Goal: Information Seeking & Learning: Learn about a topic

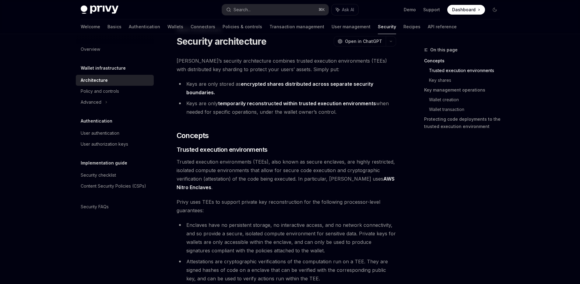
scroll to position [208, 0]
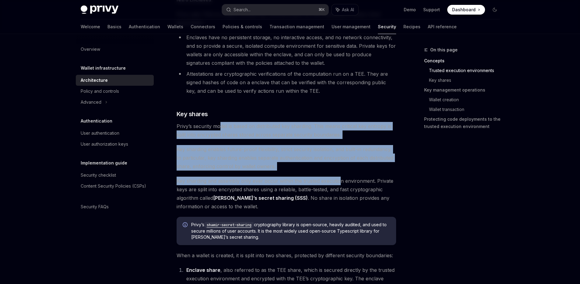
drag, startPoint x: 219, startPoint y: 125, endPoint x: 340, endPoint y: 180, distance: 133.1
click at [340, 180] on span "Key sharding and assembly only ever occur within the trusted execution environm…" at bounding box center [286, 194] width 219 height 34
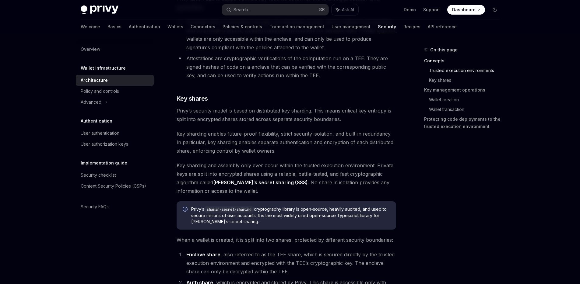
scroll to position [265, 0]
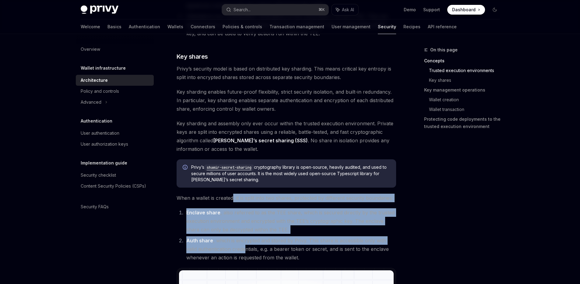
drag, startPoint x: 233, startPoint y: 198, endPoint x: 245, endPoint y: 249, distance: 52.3
click at [245, 249] on li "Auth share , which is encrypted and stored by Privy. This share is accessible o…" at bounding box center [290, 250] width 212 height 26
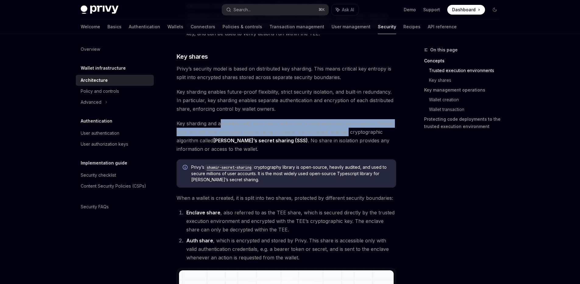
drag, startPoint x: 220, startPoint y: 125, endPoint x: 347, endPoint y: 135, distance: 127.7
click at [347, 135] on span "Key sharding and assembly only ever occur within the trusted execution environm…" at bounding box center [286, 136] width 219 height 34
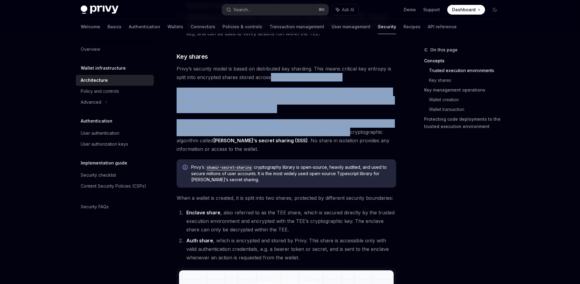
drag, startPoint x: 347, startPoint y: 135, endPoint x: 270, endPoint y: 71, distance: 100.5
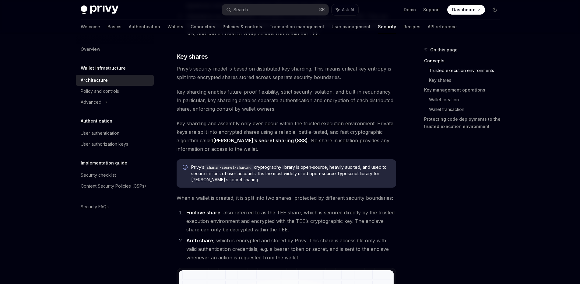
click at [270, 66] on span "Privy’s security model is based on distributed key sharding. This means critica…" at bounding box center [286, 73] width 219 height 17
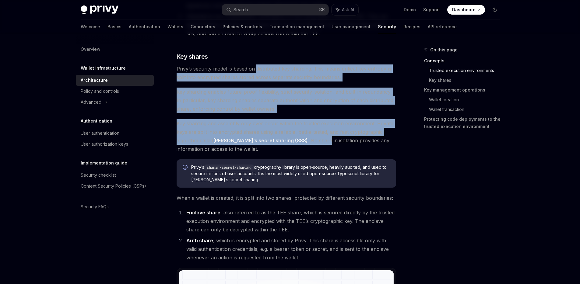
drag, startPoint x: 270, startPoint y: 66, endPoint x: 303, endPoint y: 140, distance: 80.5
click at [303, 140] on span "Key sharding and assembly only ever occur within the trusted execution environm…" at bounding box center [286, 136] width 219 height 34
drag, startPoint x: 303, startPoint y: 140, endPoint x: 248, endPoint y: 68, distance: 90.3
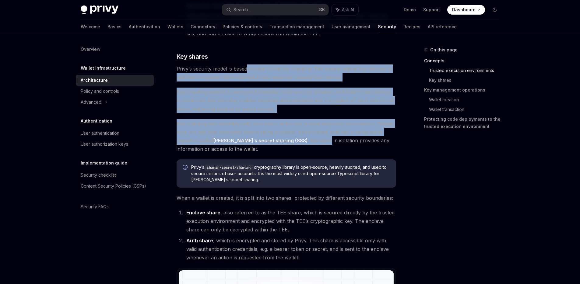
click at [248, 68] on span "Privy’s security model is based on distributed key sharding. This means critica…" at bounding box center [286, 73] width 219 height 17
drag, startPoint x: 248, startPoint y: 68, endPoint x: 194, endPoint y: 145, distance: 93.9
click at [194, 145] on span "Key sharding and assembly only ever occur within the trusted execution environm…" at bounding box center [286, 136] width 219 height 34
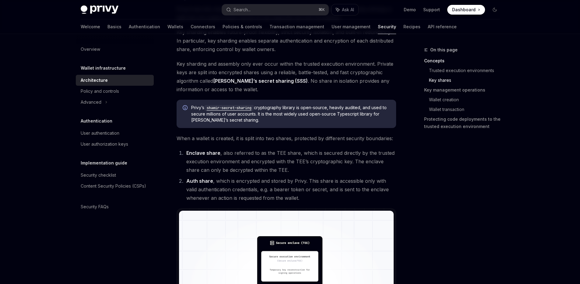
scroll to position [356, 0]
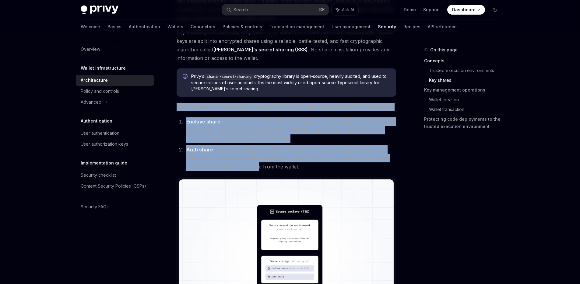
drag, startPoint x: 248, startPoint y: 102, endPoint x: 257, endPoint y: 167, distance: 65.7
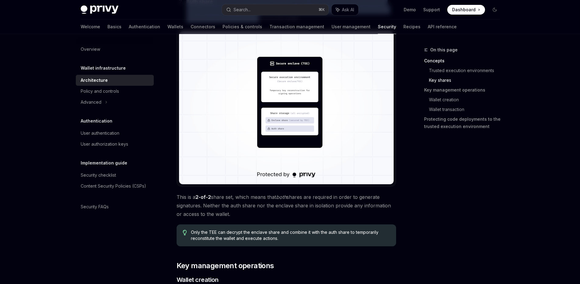
scroll to position [567, 0]
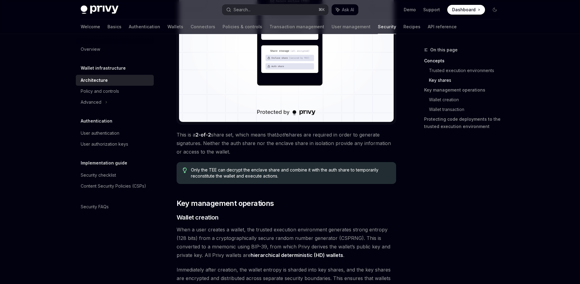
click at [192, 136] on span "This is a 2-of-2 share set, which means that both shares are required in order …" at bounding box center [286, 144] width 219 height 26
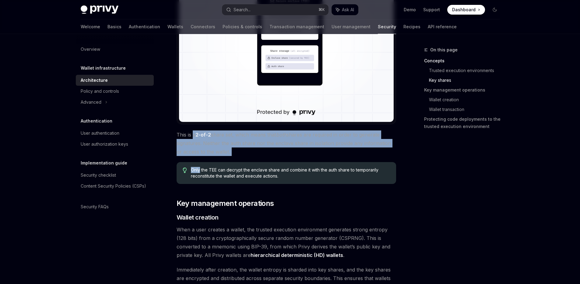
drag, startPoint x: 192, startPoint y: 136, endPoint x: 185, endPoint y: 160, distance: 24.2
click at [185, 160] on div "[PERSON_NAME]’s security architecture combines trusted execution environments (…" at bounding box center [286, 193] width 219 height 1366
click at [288, 149] on span "This is a 2-of-2 share set, which means that both shares are required in order …" at bounding box center [286, 144] width 219 height 26
drag, startPoint x: 288, startPoint y: 149, endPoint x: 192, endPoint y: 135, distance: 97.6
click at [192, 135] on span "This is a 2-of-2 share set, which means that both shares are required in order …" at bounding box center [286, 144] width 219 height 26
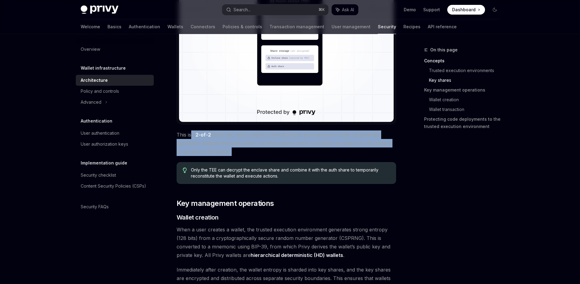
click at [192, 135] on span "This is a 2-of-2 share set, which means that both shares are required in order …" at bounding box center [286, 144] width 219 height 26
drag, startPoint x: 192, startPoint y: 135, endPoint x: 187, endPoint y: 150, distance: 16.3
click at [187, 150] on span "This is a 2-of-2 share set, which means that both shares are required in order …" at bounding box center [286, 144] width 219 height 26
drag, startPoint x: 187, startPoint y: 150, endPoint x: 202, endPoint y: 134, distance: 22.2
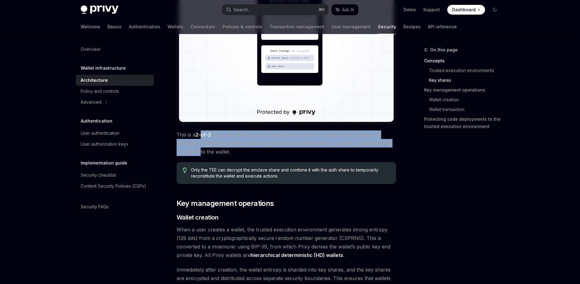
click at [202, 134] on span "This is a 2-of-2 share set, which means that both shares are required in order …" at bounding box center [286, 144] width 219 height 26
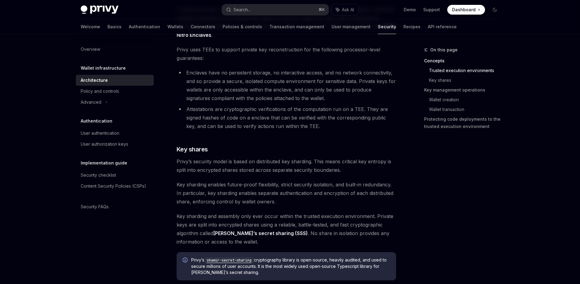
scroll to position [368, 0]
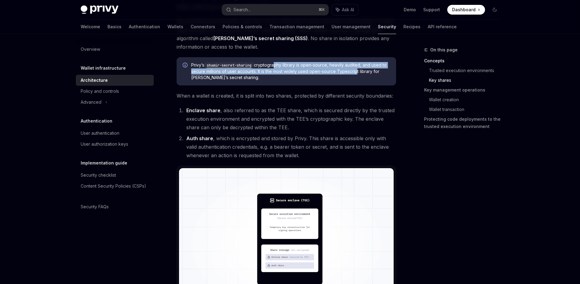
drag, startPoint x: 275, startPoint y: 65, endPoint x: 360, endPoint y: 69, distance: 85.0
click at [360, 69] on span "[PERSON_NAME]’s shamir-secret-sharing cryptography library is open-source, heav…" at bounding box center [290, 71] width 199 height 19
drag, startPoint x: 360, startPoint y: 69, endPoint x: 272, endPoint y: 65, distance: 88.1
click at [272, 65] on span "[PERSON_NAME]’s shamir-secret-sharing cryptography library is open-source, heav…" at bounding box center [290, 71] width 199 height 19
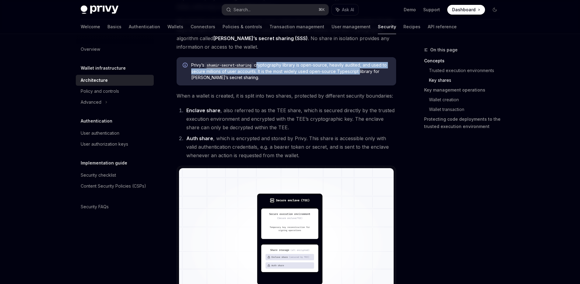
click at [272, 65] on span "[PERSON_NAME]’s shamir-secret-sharing cryptography library is open-source, heav…" at bounding box center [290, 71] width 199 height 19
drag, startPoint x: 272, startPoint y: 65, endPoint x: 332, endPoint y: 72, distance: 60.1
click at [332, 72] on span "[PERSON_NAME]’s shamir-secret-sharing cryptography library is open-source, heav…" at bounding box center [290, 71] width 199 height 19
drag, startPoint x: 332, startPoint y: 72, endPoint x: 275, endPoint y: 62, distance: 57.6
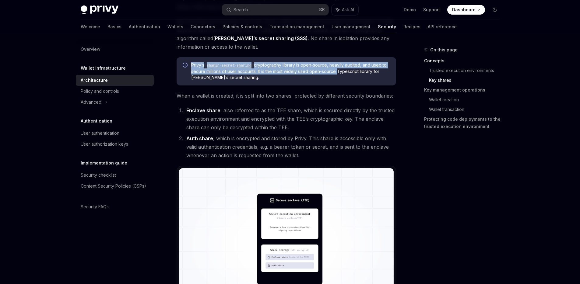
click at [275, 62] on span "[PERSON_NAME]’s shamir-secret-sharing cryptography library is open-source, heav…" at bounding box center [290, 71] width 199 height 19
